Goal: Check status

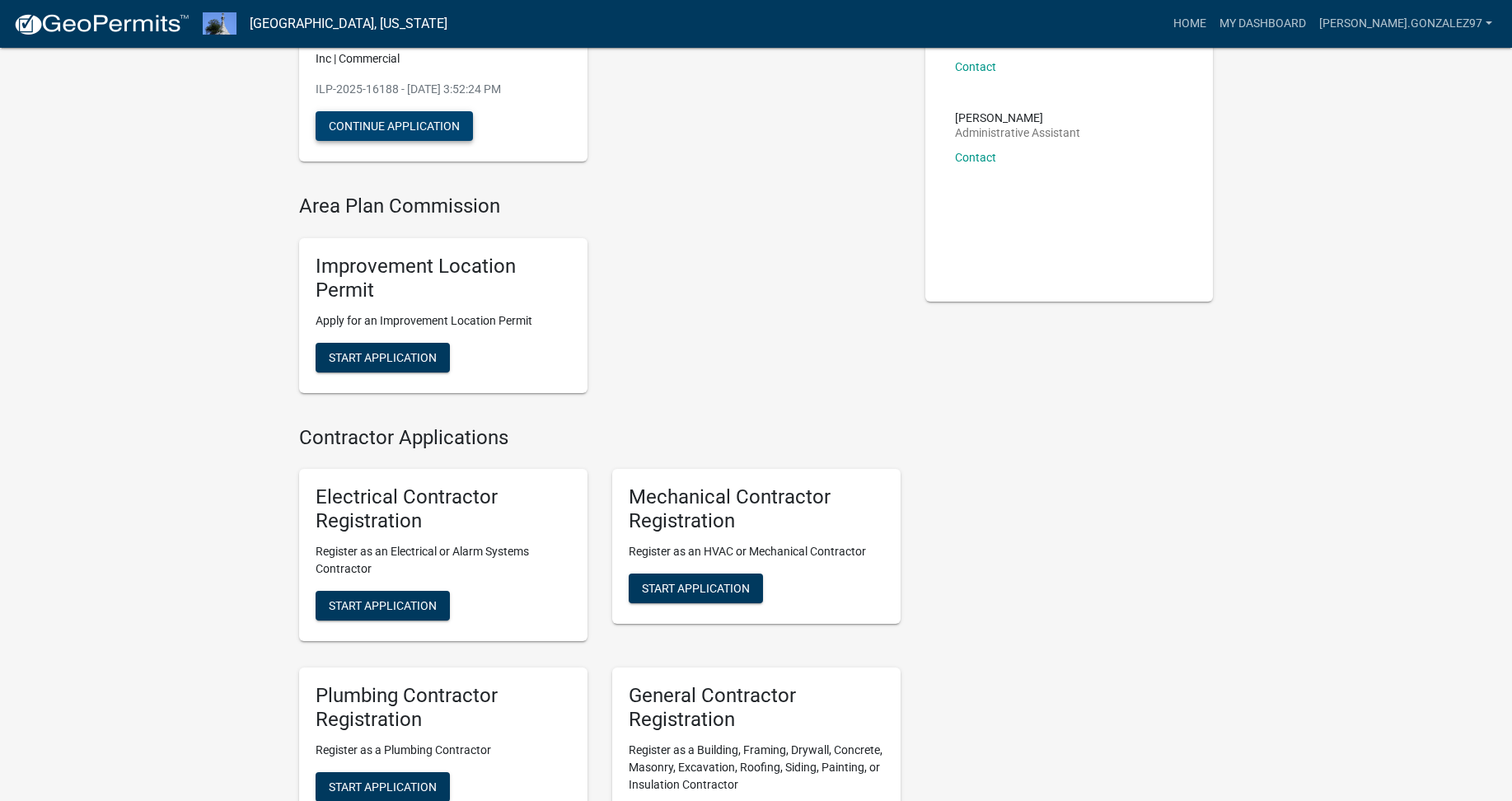
scroll to position [247, 0]
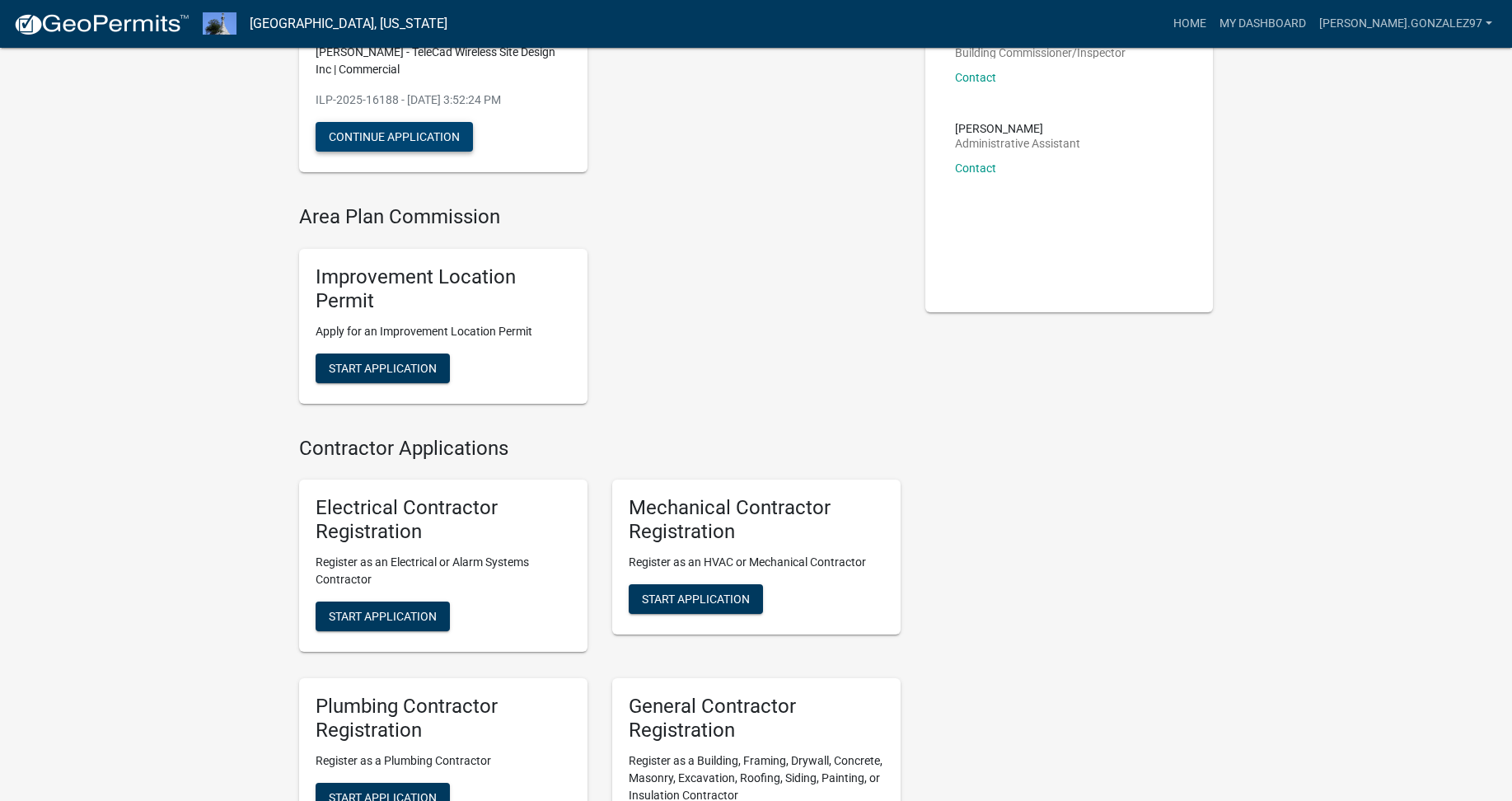
click at [473, 152] on button "Continue Application" at bounding box center [394, 136] width 158 height 29
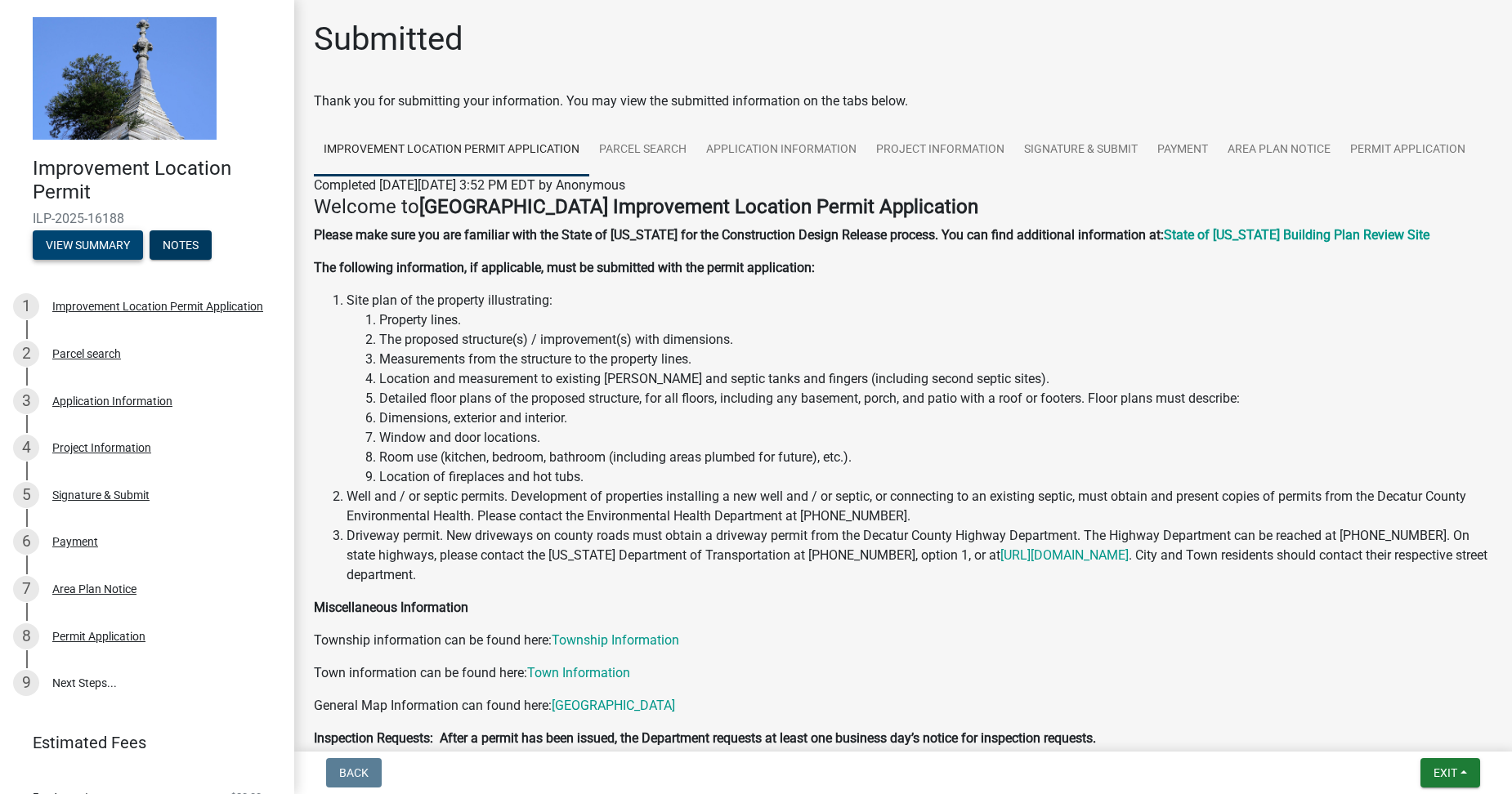
click at [129, 260] on button "View Summary" at bounding box center [88, 245] width 110 height 29
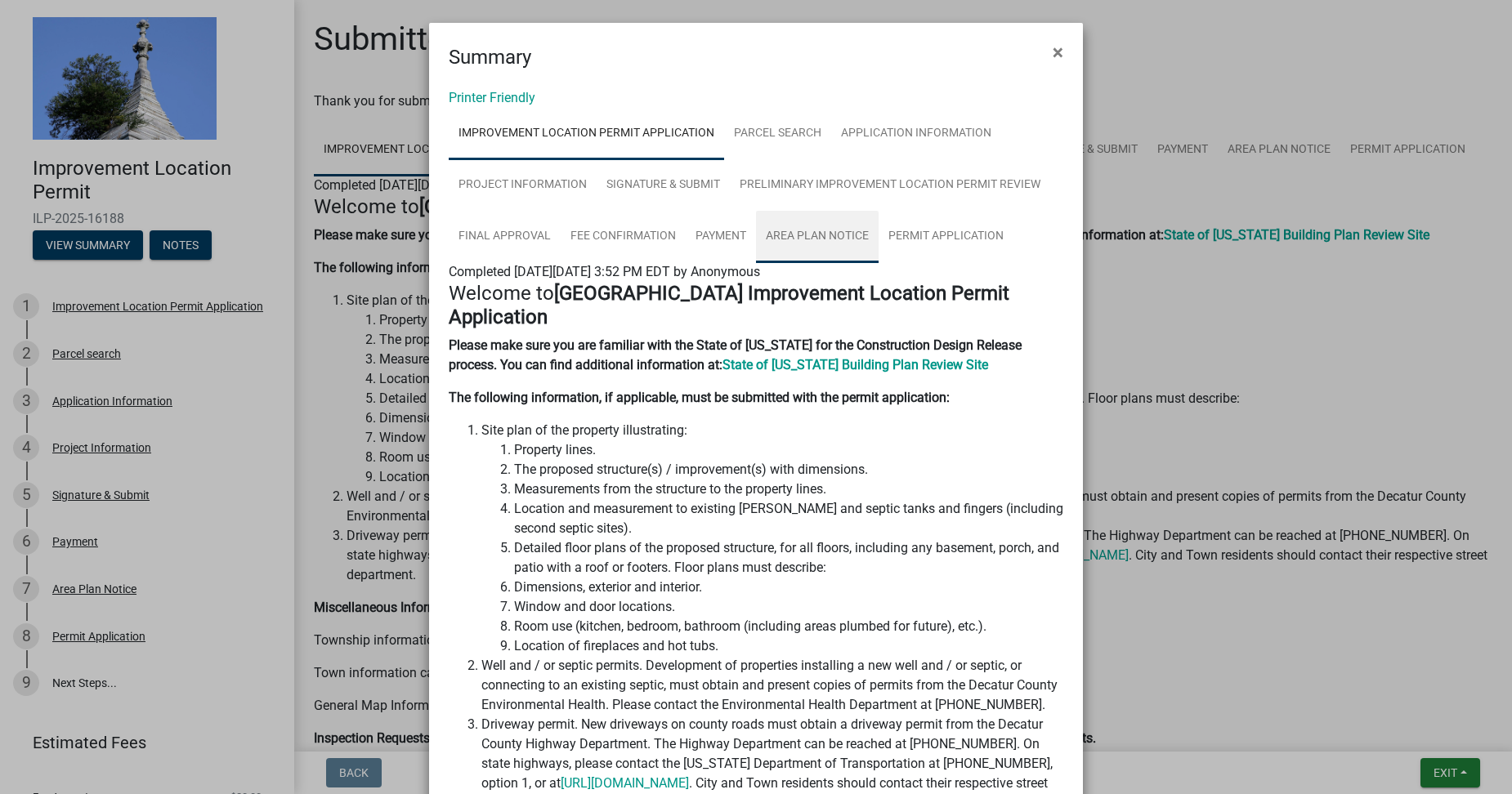
click at [756, 263] on link "Area Plan Notice" at bounding box center [817, 236] width 123 height 53
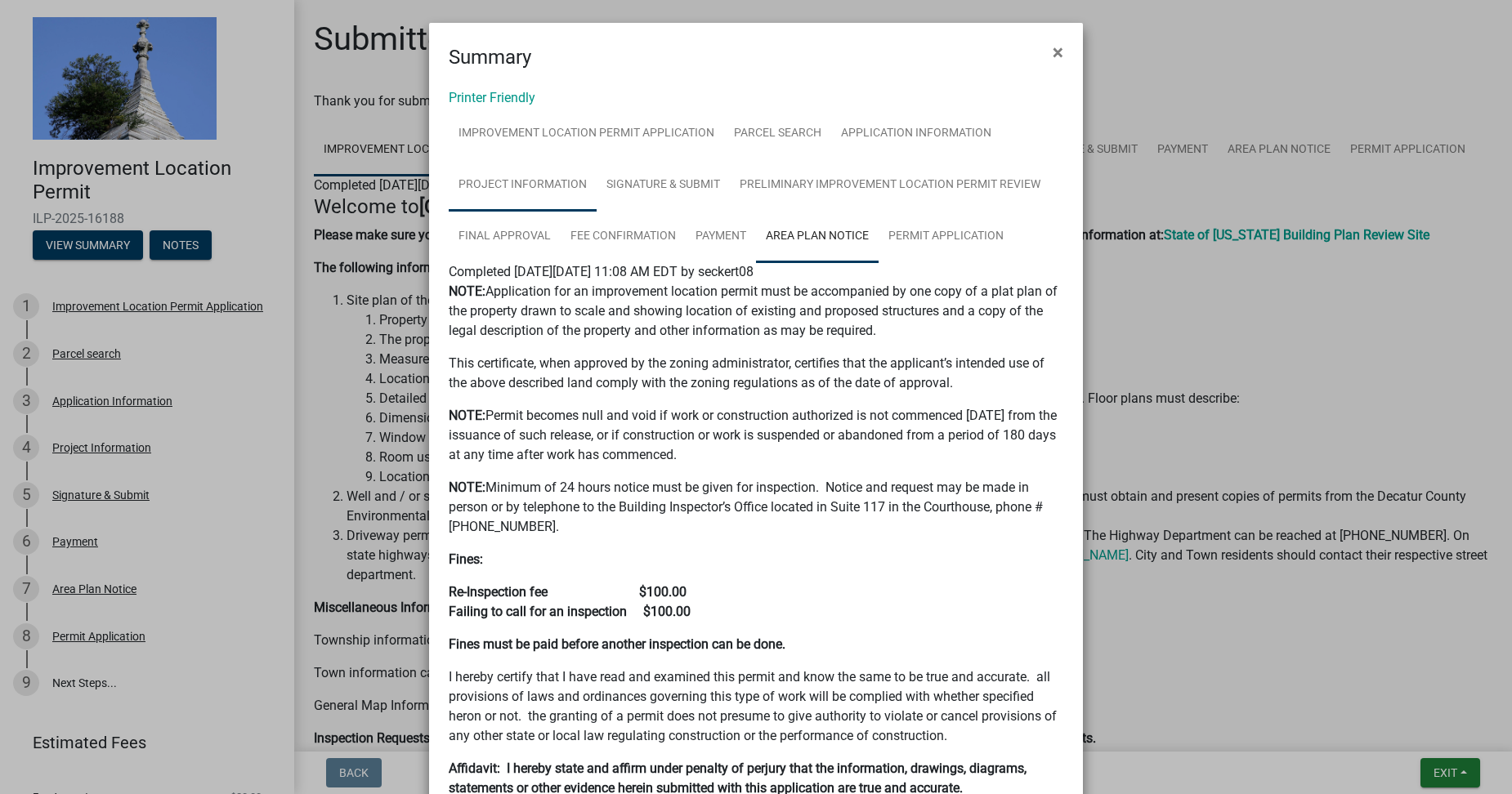
click at [596, 211] on link "Project Information" at bounding box center [522, 185] width 148 height 53
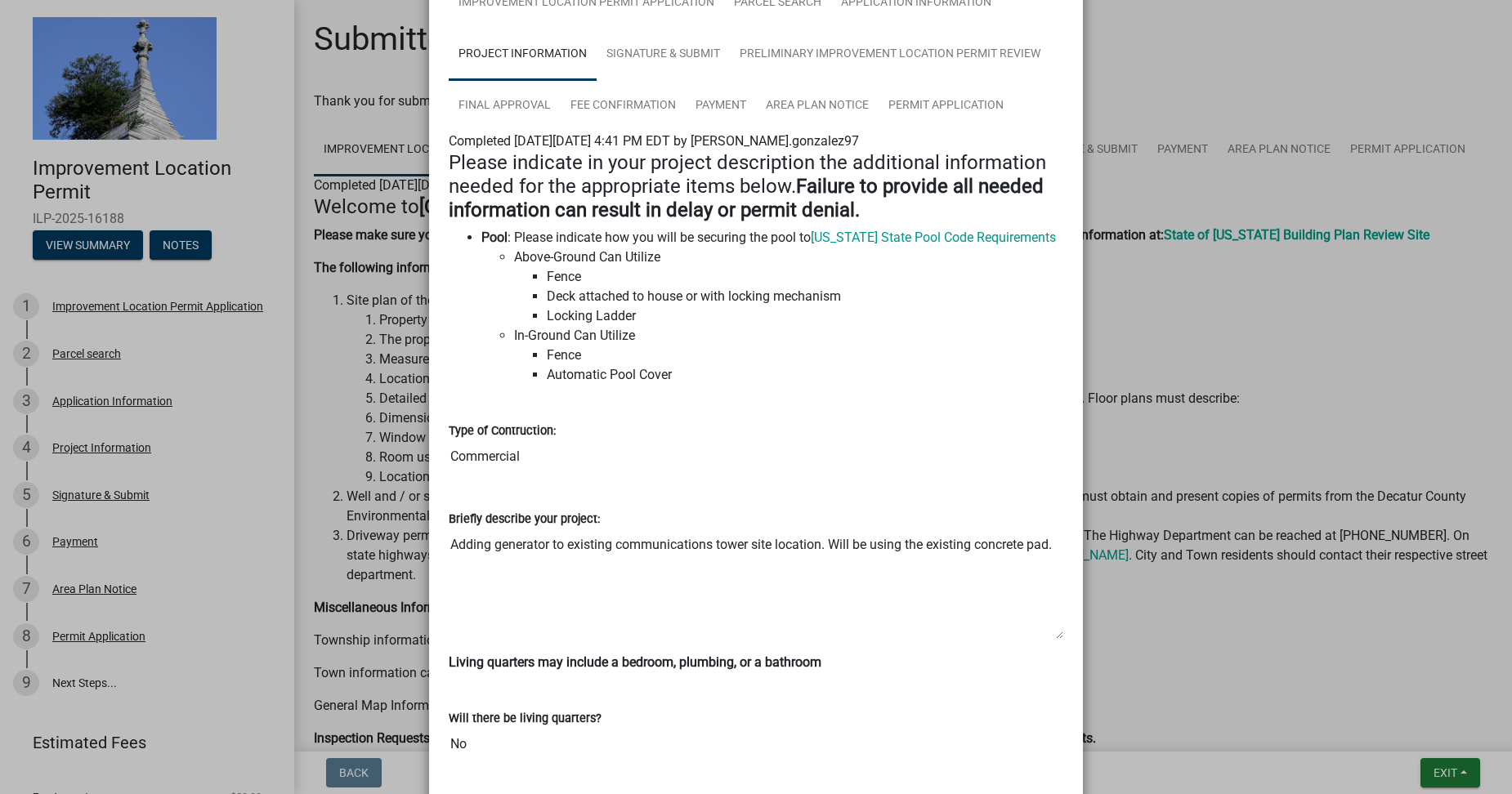
scroll to position [82, 0]
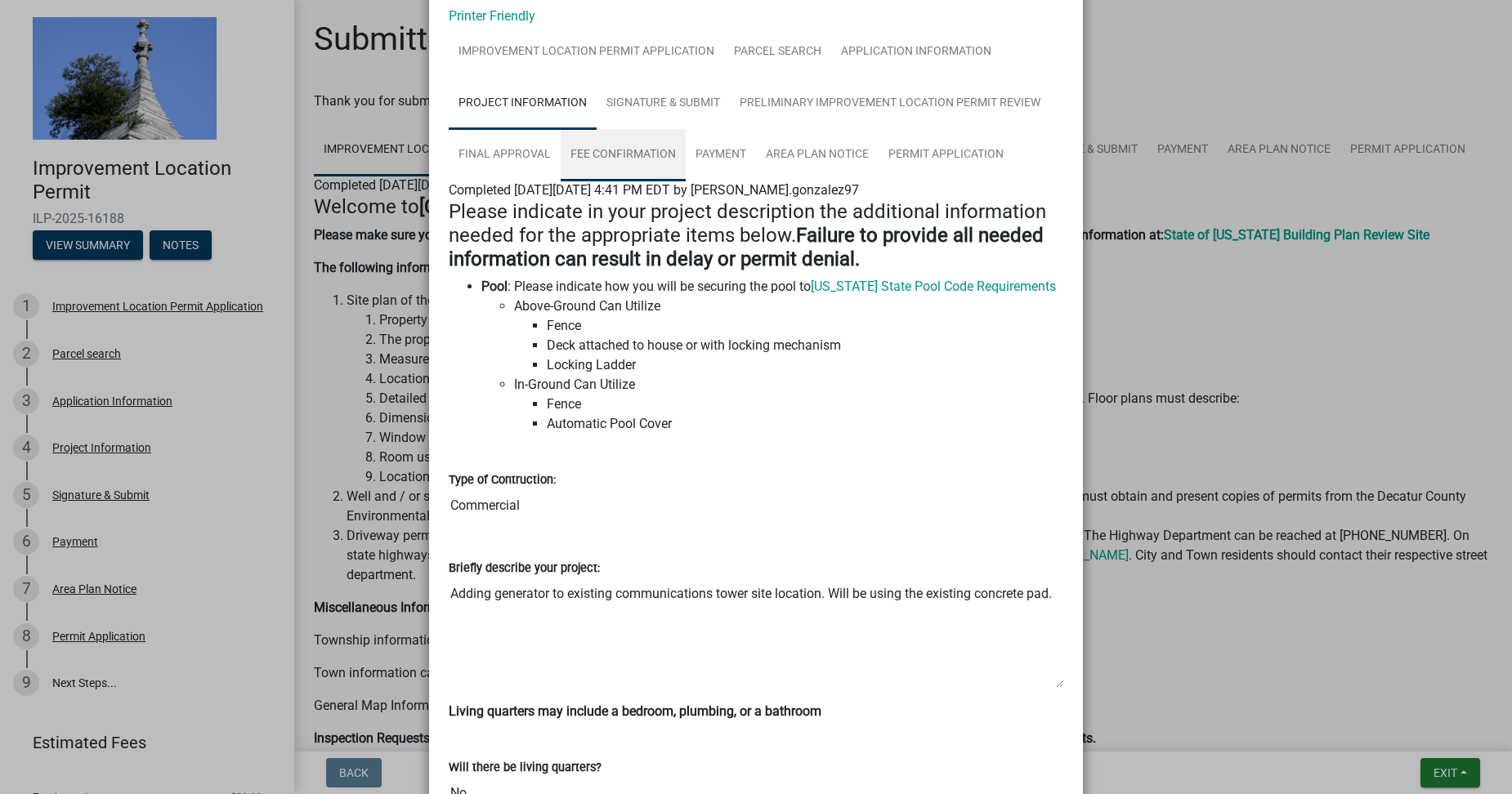
click at [686, 181] on link "Fee Confirmation" at bounding box center [623, 155] width 125 height 53
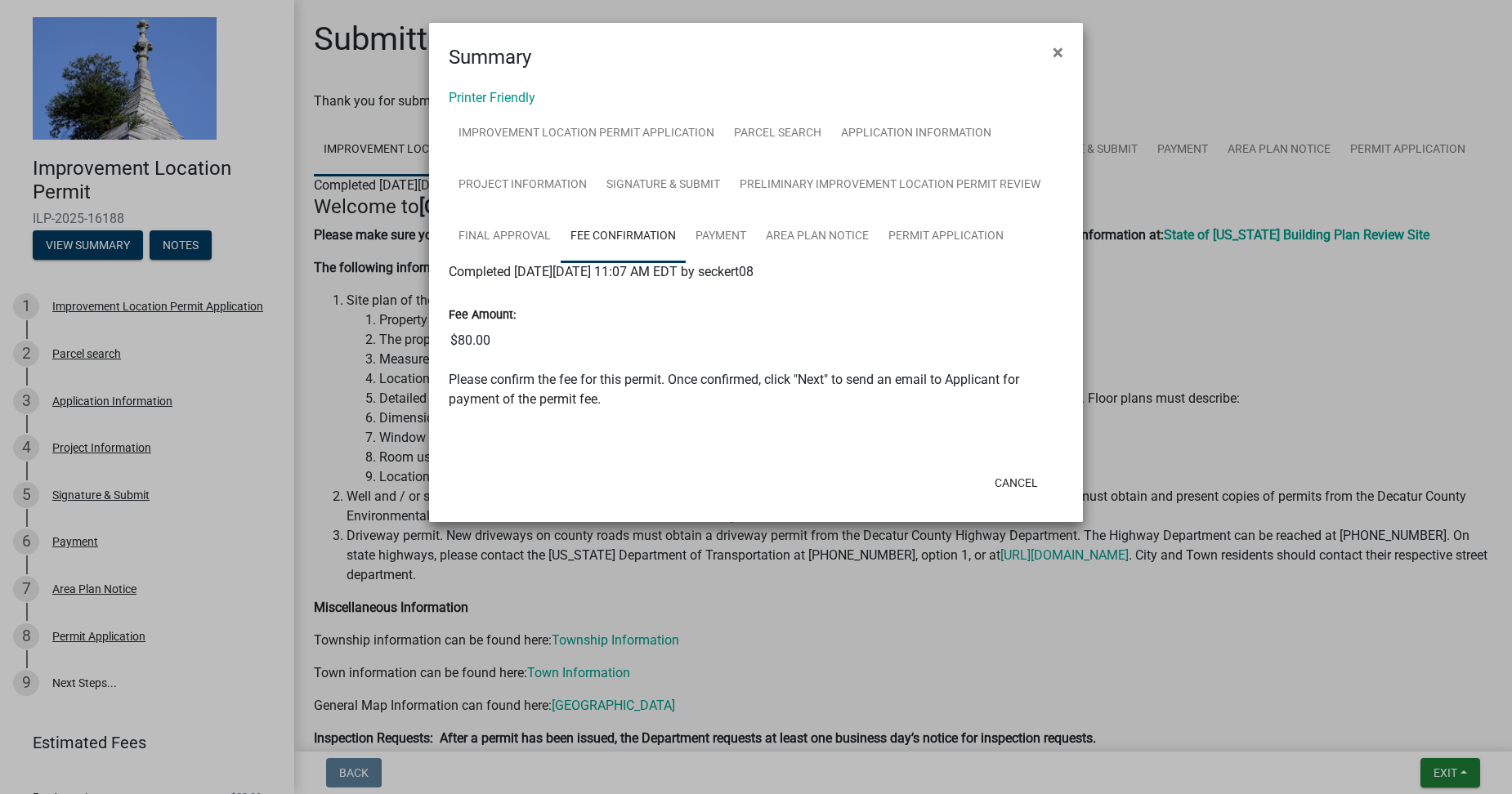
scroll to position [254, 0]
click at [756, 249] on link "Payment" at bounding box center [721, 236] width 70 height 53
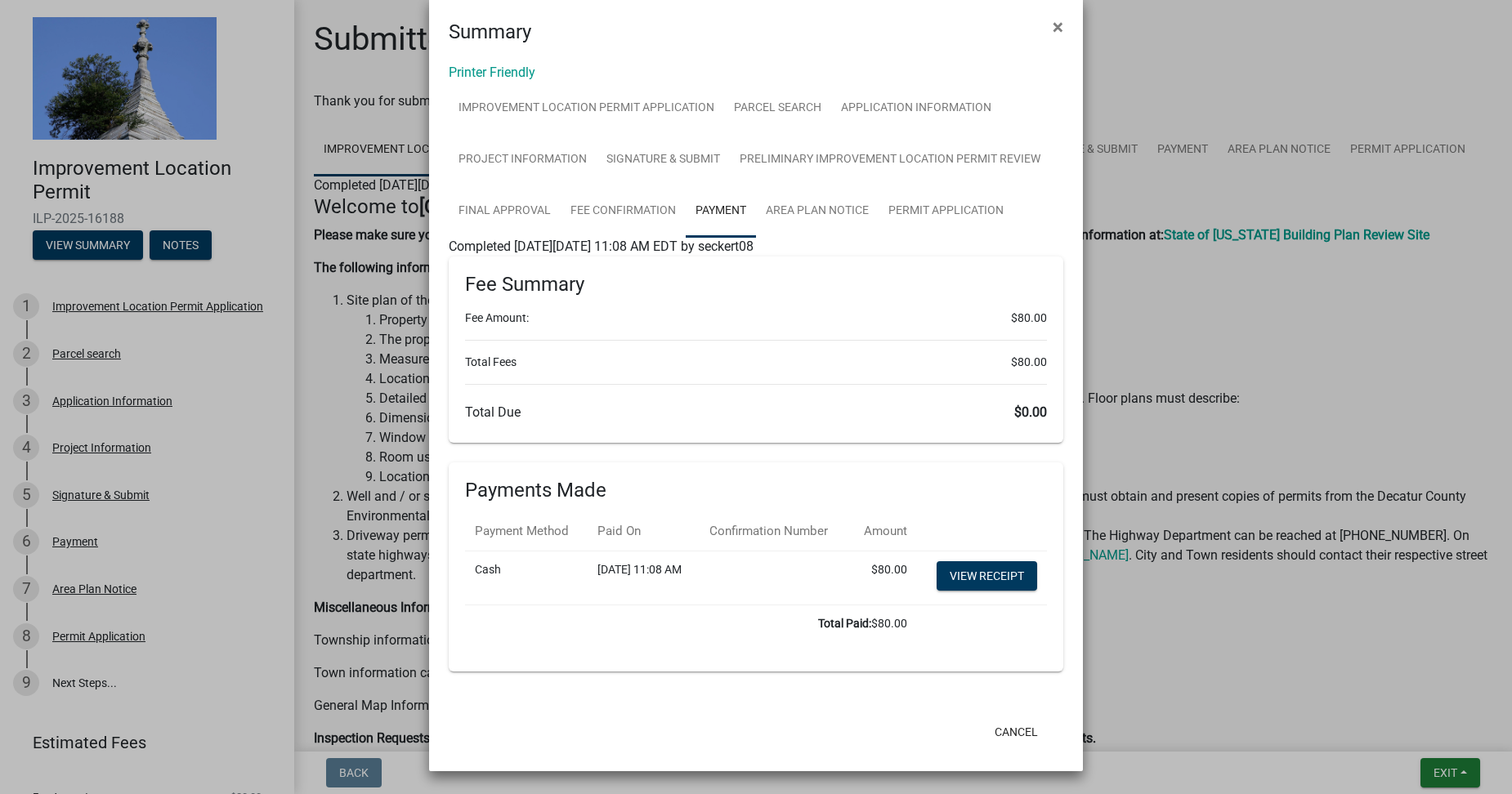
scroll to position [662, 0]
click at [940, 561] on link "View receipt" at bounding box center [987, 575] width 100 height 29
